Goal: Find specific page/section: Find specific page/section

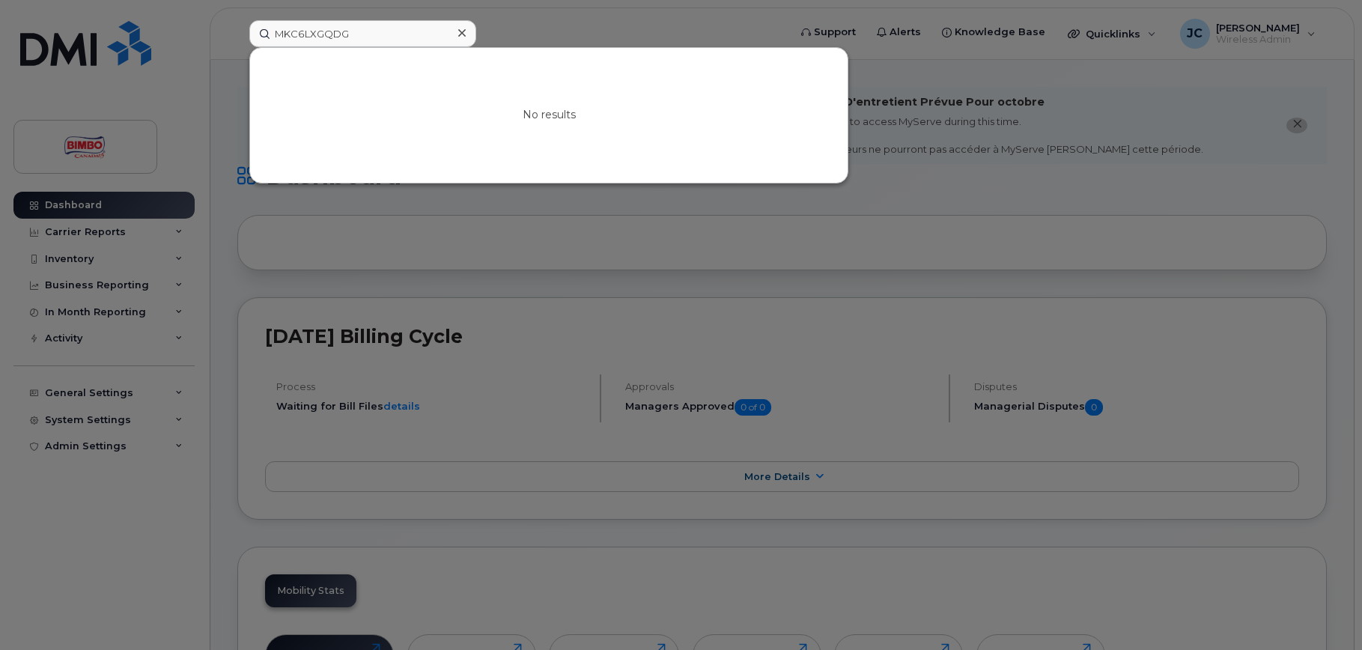
type input "MKC6LXGQDG"
click at [467, 31] on div at bounding box center [462, 33] width 22 height 22
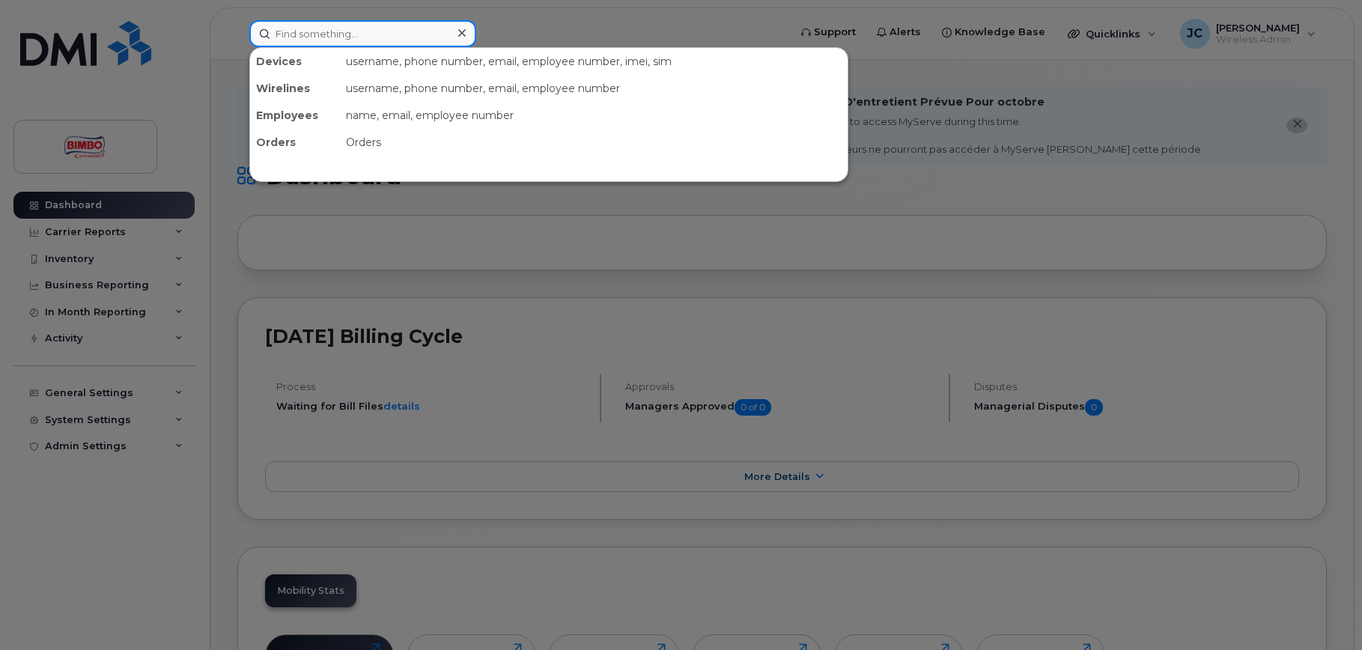
paste input "Rheaume"
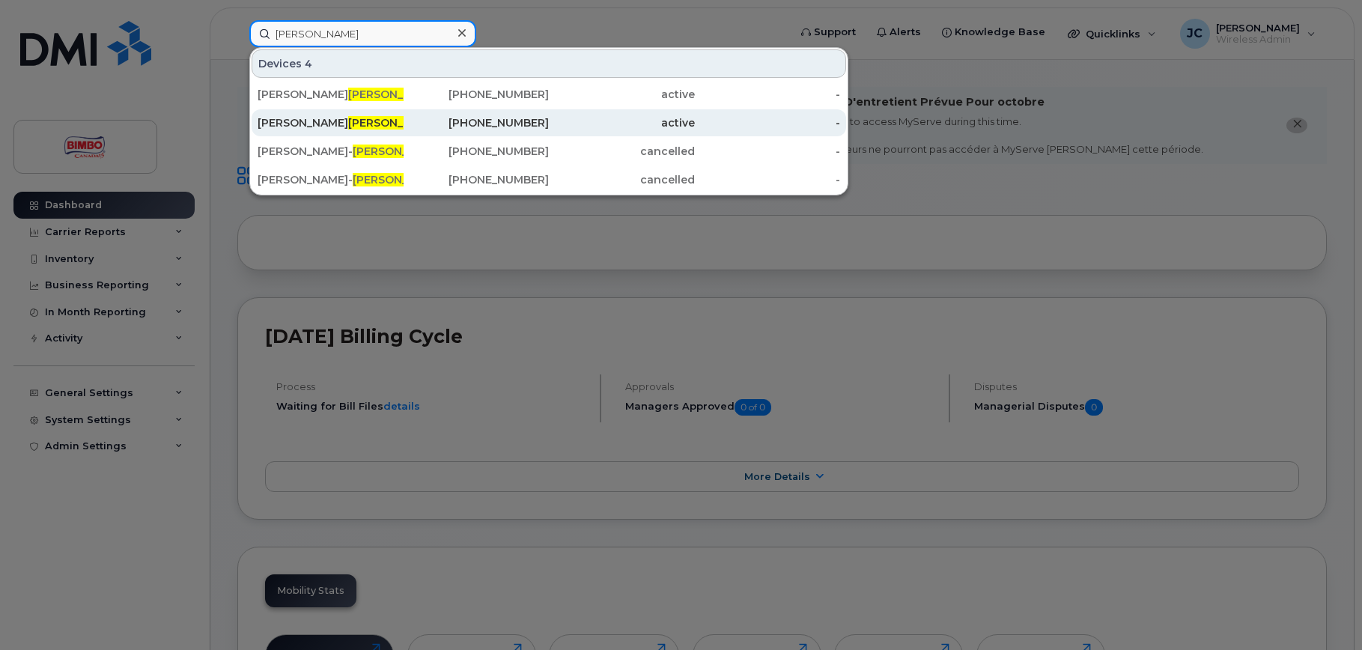
type input "Rheaume"
click at [361, 124] on span "Rheaume" at bounding box center [393, 122] width 91 height 13
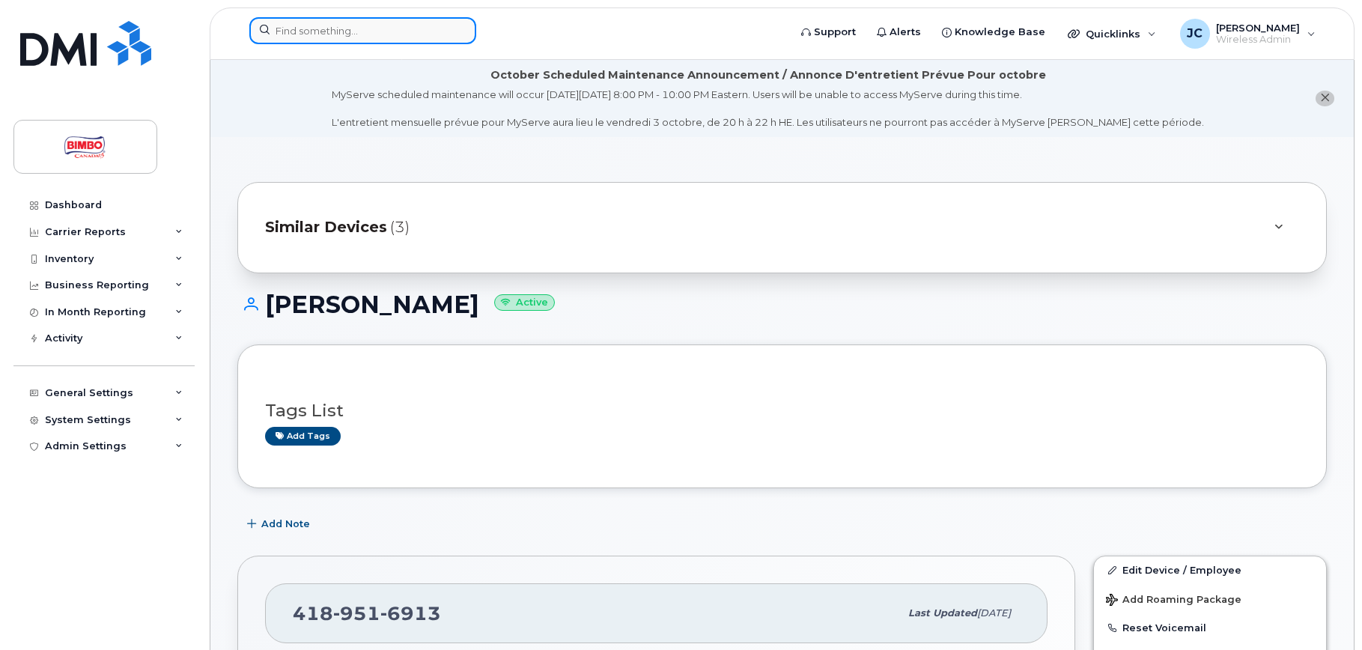
click at [348, 32] on input at bounding box center [362, 30] width 227 height 27
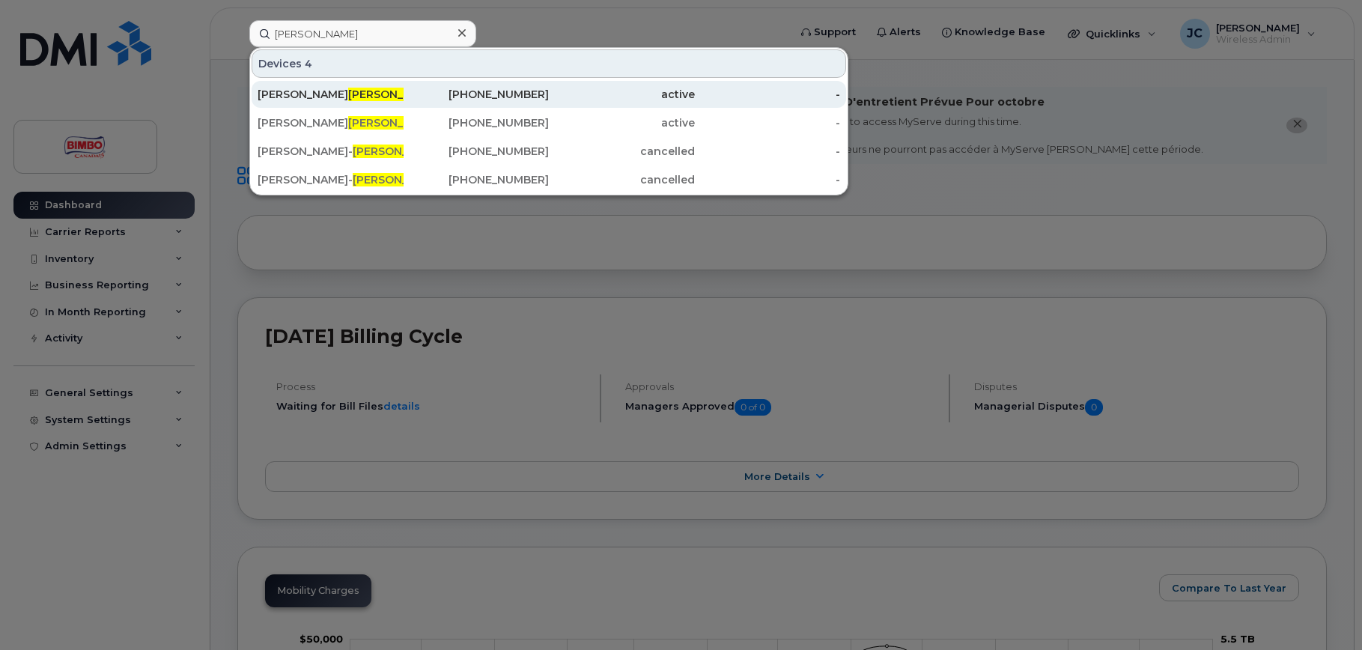
type input "Rheaume"
click at [348, 92] on span "Rheaume" at bounding box center [393, 94] width 91 height 13
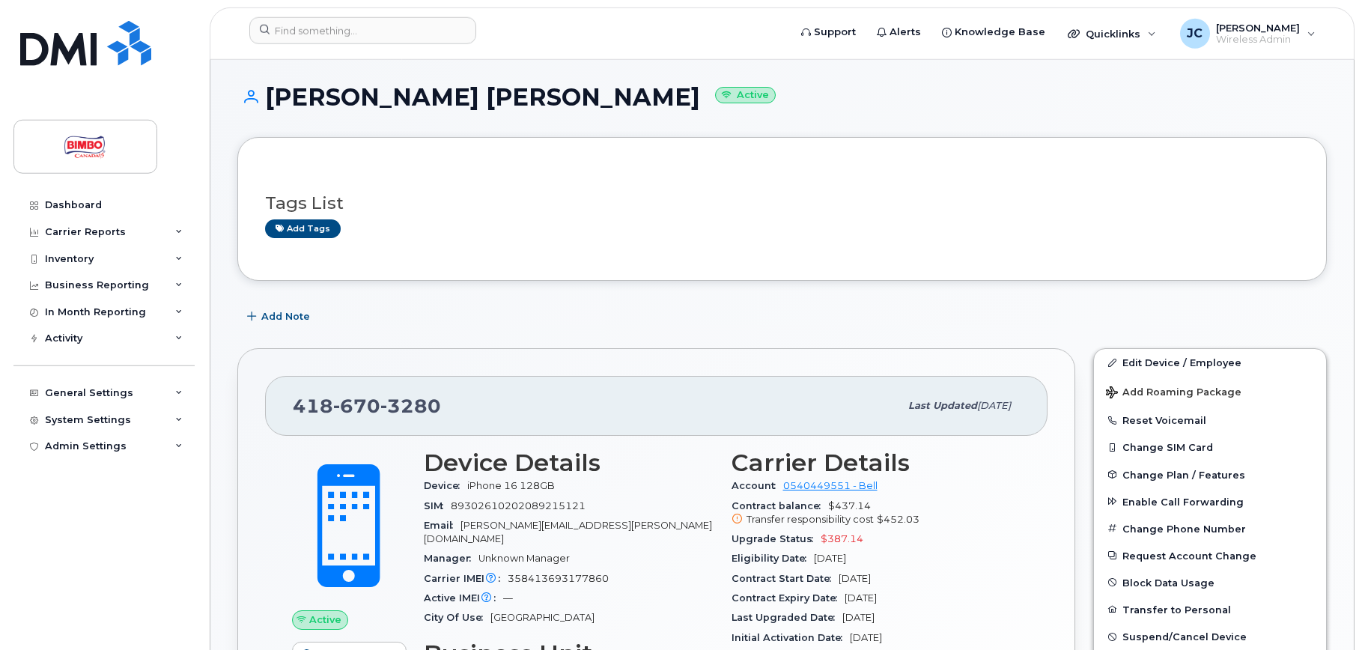
scroll to position [229, 0]
